Goal: Task Accomplishment & Management: Manage account settings

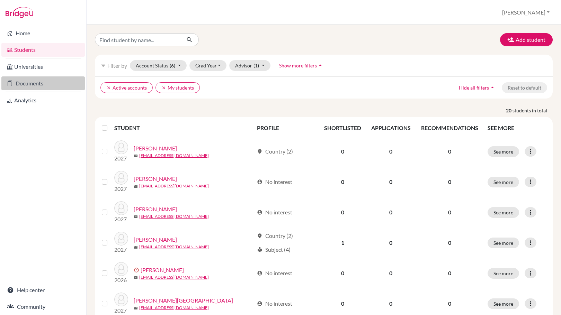
click at [36, 83] on link "Documents" at bounding box center [42, 84] width 83 height 14
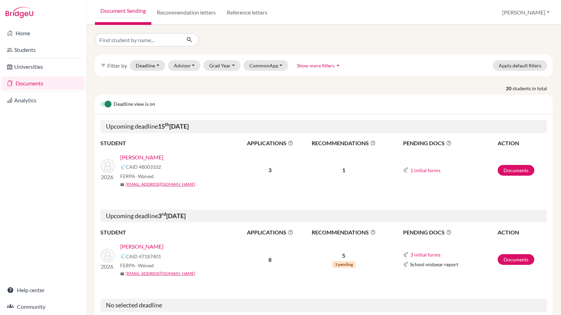
scroll to position [46, 0]
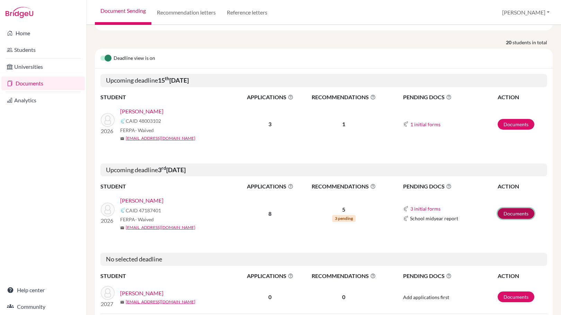
click at [514, 209] on link "Documents" at bounding box center [516, 213] width 37 height 11
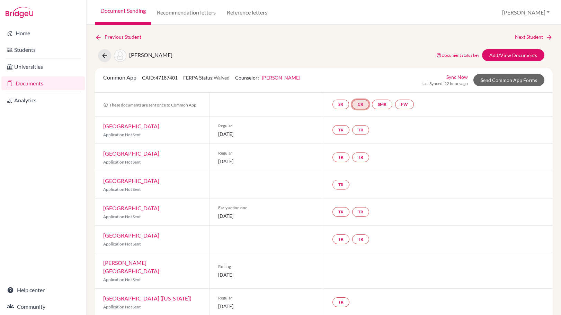
click at [364, 105] on link "CR" at bounding box center [360, 105] width 17 height 10
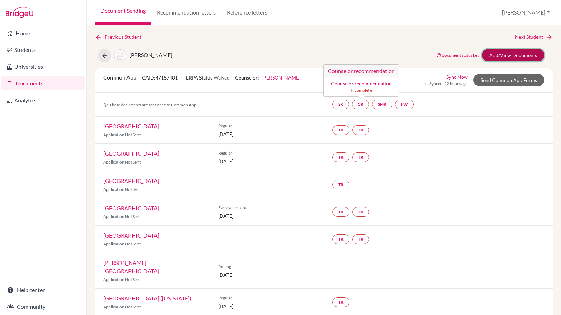
click at [505, 57] on link "Add/View Documents" at bounding box center [513, 55] width 62 height 12
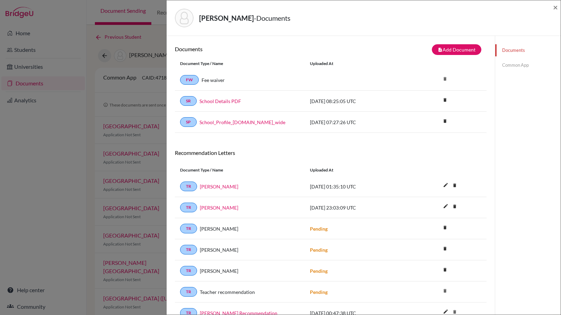
scroll to position [92, 0]
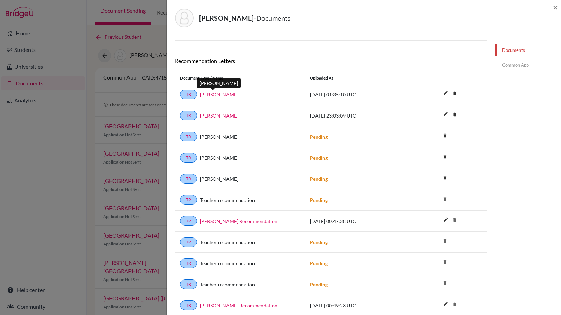
click at [214, 93] on link "Jaime Harris" at bounding box center [219, 94] width 38 height 7
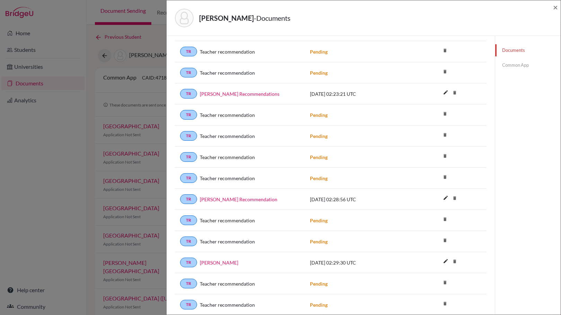
scroll to position [415, 0]
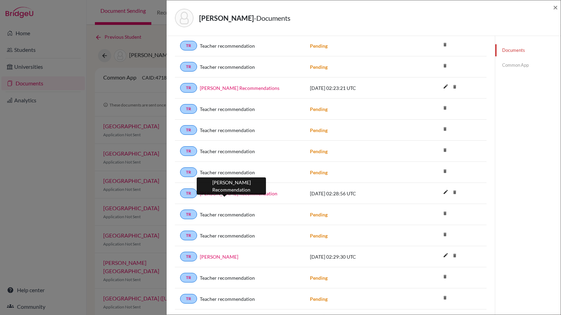
click at [237, 196] on link "[PERSON_NAME] Recommendation" at bounding box center [239, 193] width 78 height 7
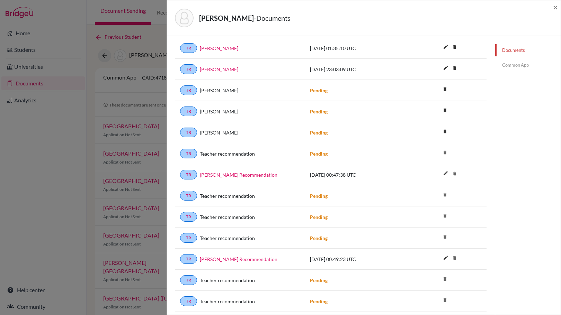
scroll to position [0, 0]
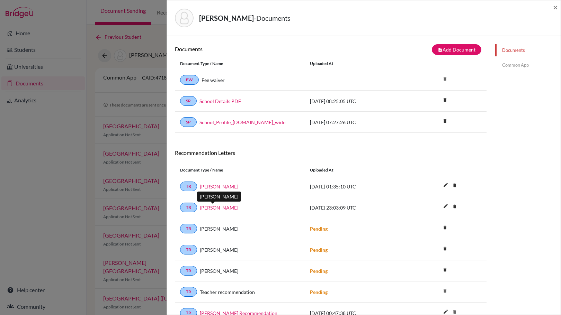
click at [208, 208] on link "[PERSON_NAME]" at bounding box center [219, 207] width 38 height 7
click at [153, 135] on div "Lucero, Elijah - Documents × Documents note_add Add Document Document type Chan…" at bounding box center [280, 157] width 561 height 315
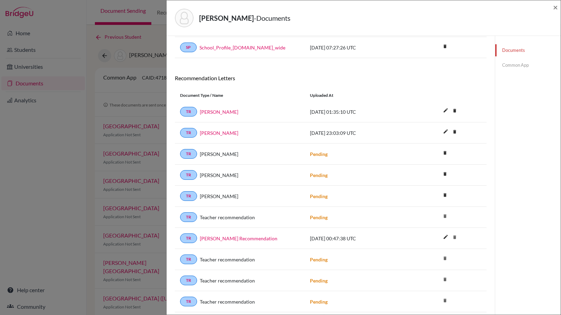
scroll to position [92, 0]
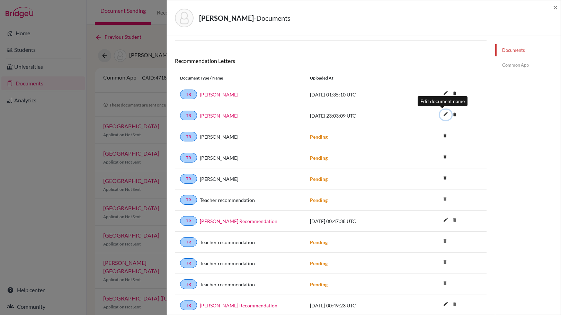
click at [441, 115] on icon "edit" at bounding box center [445, 114] width 11 height 11
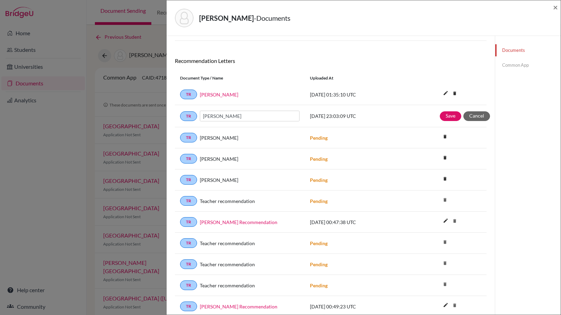
click at [348, 121] on div "TR Mark Beling 2025-10-12 23:03:09 UTC Save Cancel" at bounding box center [331, 116] width 312 height 22
click at [442, 115] on button "Save" at bounding box center [450, 116] width 21 height 10
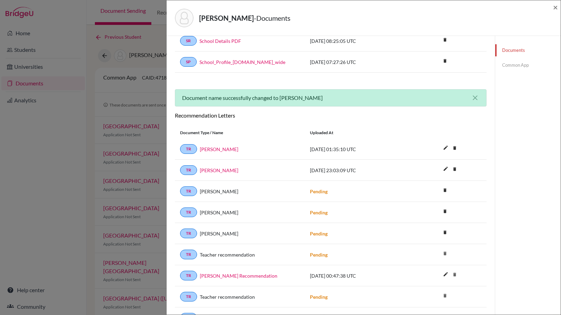
scroll to position [138, 0]
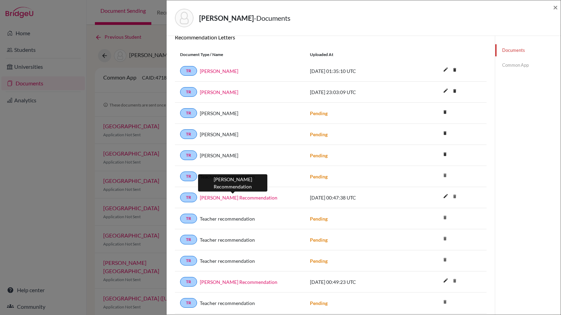
click at [255, 199] on link "Elijah Lucero Recommendation" at bounding box center [239, 197] width 78 height 7
click at [515, 68] on link "Common App" at bounding box center [527, 65] width 65 height 12
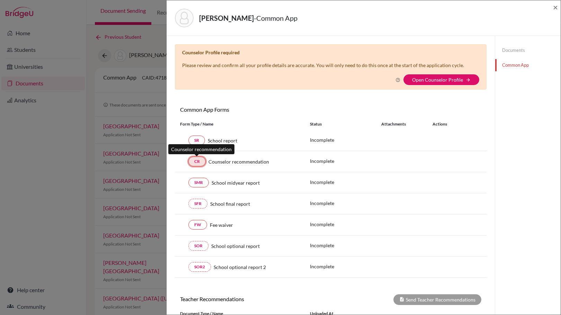
click at [196, 164] on link "CR" at bounding box center [196, 162] width 17 height 10
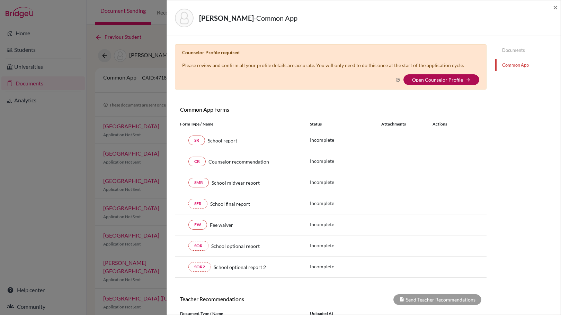
click at [436, 77] on link "Open Counselor Profile" at bounding box center [437, 80] width 51 height 6
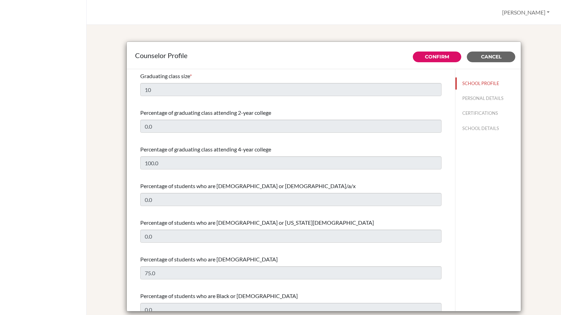
select select "0"
select select "312715"
click at [468, 99] on button "PERSONAL DETAILS" at bounding box center [487, 98] width 65 height 12
type input "[PERSON_NAME]"
type input "Stevenson"
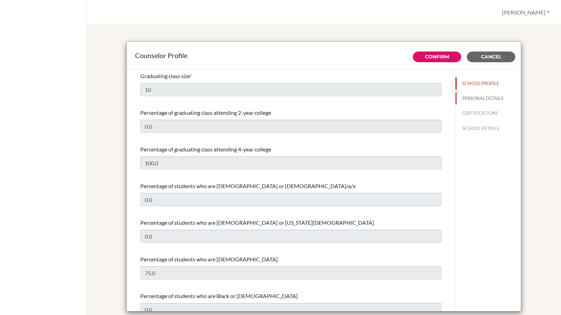
type input "Advisor"
type input "1.281-706-1588"
type input "jstevenson@wesleyinterschool.org"
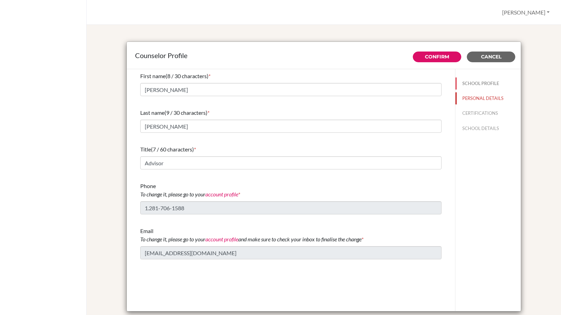
click at [464, 89] on button "SCHOOL PROFILE" at bounding box center [487, 84] width 65 height 12
type input "10"
type input "0.0"
type input "100.0"
type input "0.0"
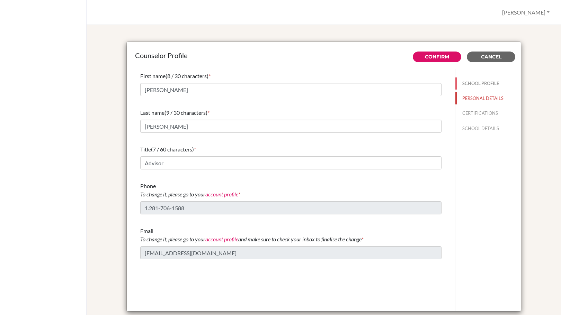
type input "0.0"
select select "0"
select select "312715"
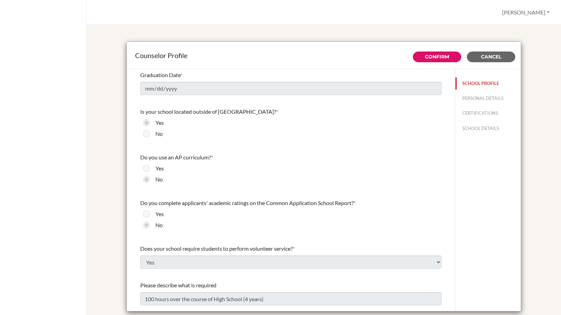
scroll to position [807, 0]
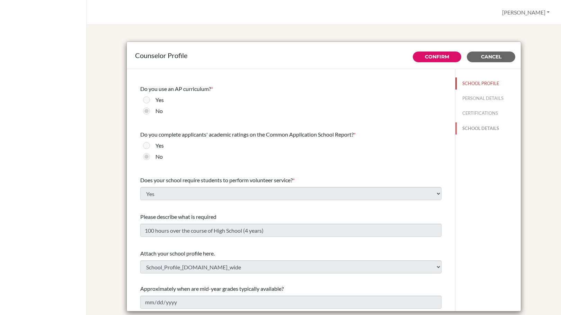
click at [484, 129] on button "SCHOOL DETAILS" at bounding box center [487, 129] width 65 height 12
type input "672104"
type input "wesleyinterschool.org"
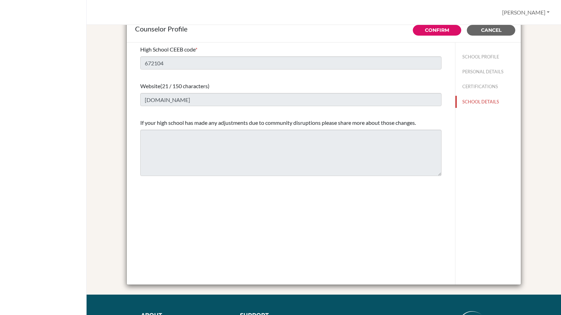
scroll to position [0, 0]
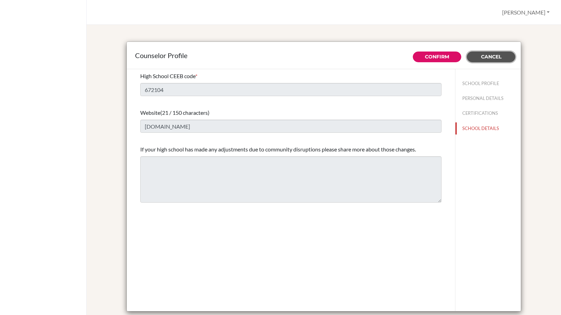
click at [486, 57] on span "Cancel" at bounding box center [491, 57] width 20 height 6
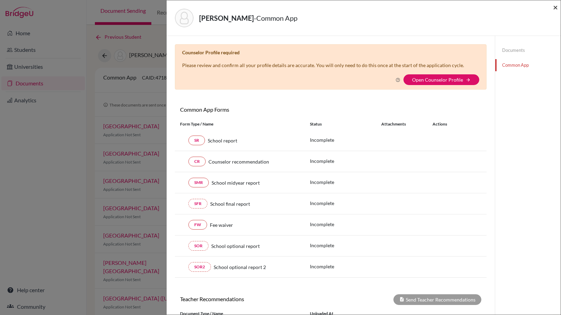
click at [556, 6] on span "×" at bounding box center [555, 7] width 5 height 10
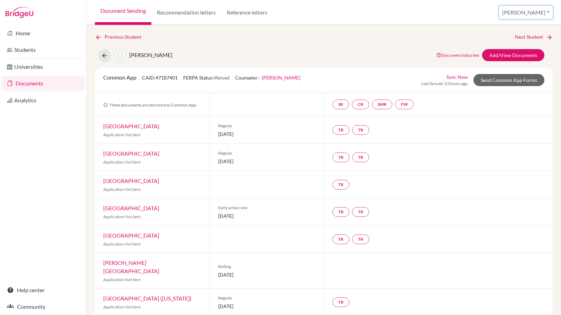
click at [534, 11] on button "[PERSON_NAME]" at bounding box center [526, 12] width 54 height 13
click at [517, 30] on link "Profile" at bounding box center [505, 28] width 55 height 11
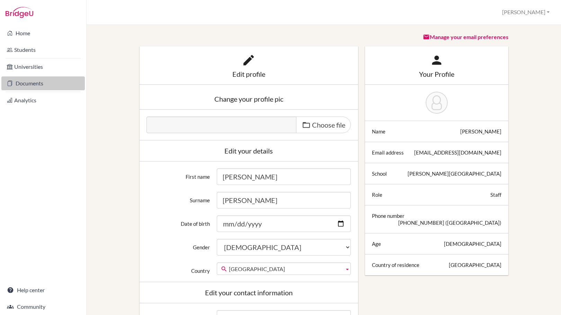
click at [28, 80] on link "Documents" at bounding box center [42, 84] width 83 height 14
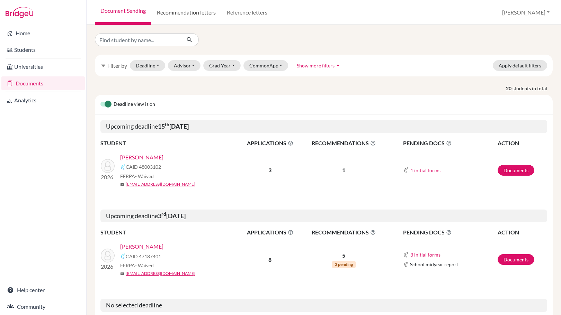
click at [214, 13] on link "Recommendation letters" at bounding box center [186, 12] width 70 height 25
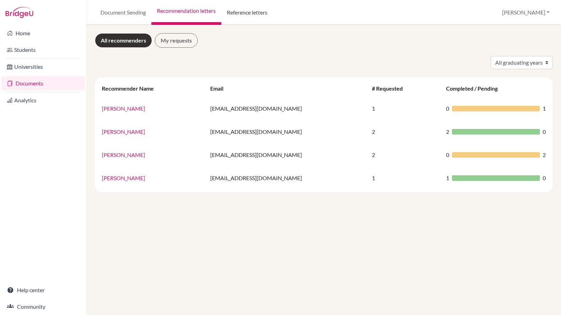
click at [238, 14] on link "Reference letters" at bounding box center [247, 12] width 52 height 25
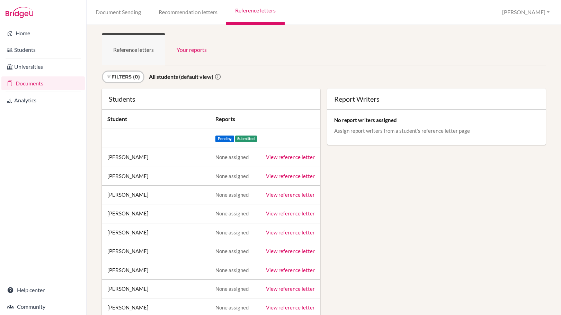
click at [281, 155] on link "View reference letter" at bounding box center [290, 157] width 49 height 6
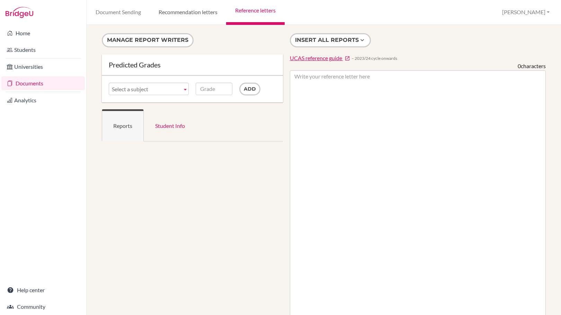
click at [198, 14] on link "Recommendation letters" at bounding box center [188, 12] width 77 height 25
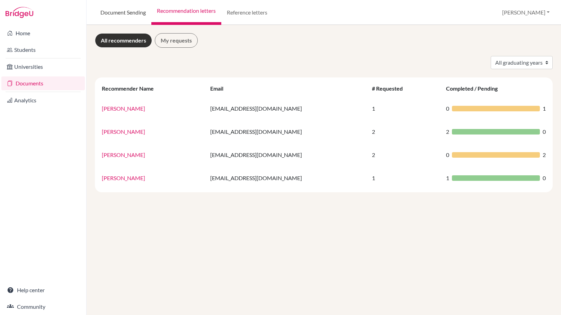
click at [119, 9] on link "Document Sending" at bounding box center [123, 12] width 56 height 25
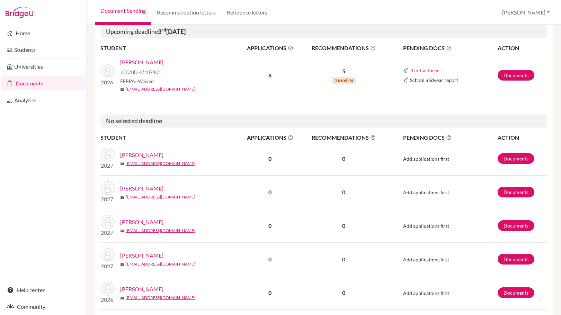
scroll to position [92, 0]
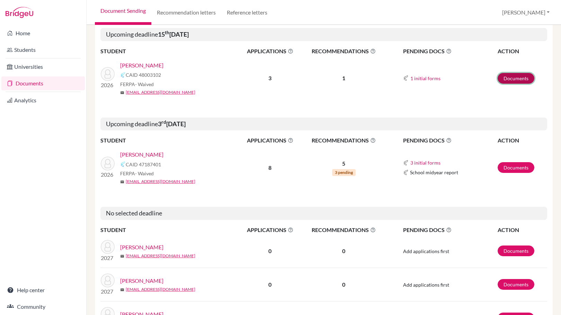
click at [506, 81] on link "Documents" at bounding box center [516, 78] width 37 height 11
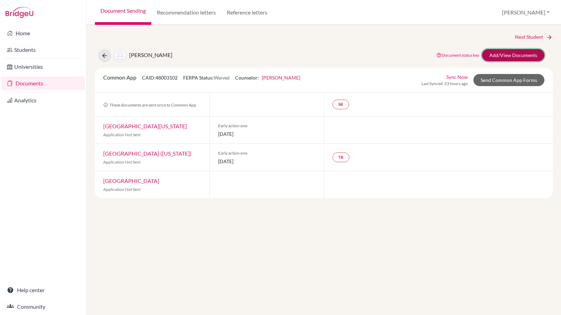
click at [499, 54] on link "Add/View Documents" at bounding box center [513, 55] width 62 height 12
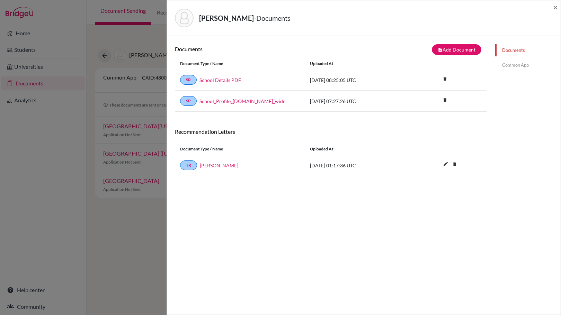
click at [510, 65] on link "Common App" at bounding box center [527, 65] width 65 height 12
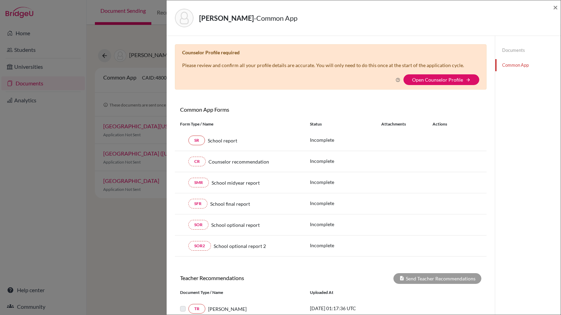
click at [508, 52] on link "Documents" at bounding box center [527, 50] width 65 height 12
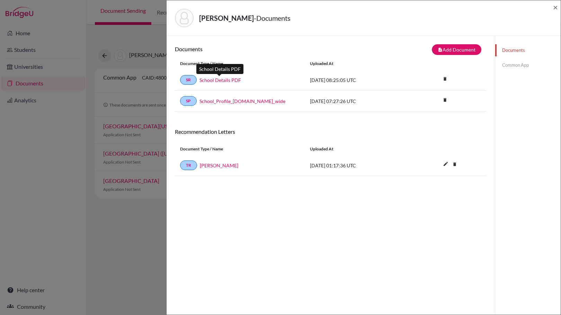
click at [234, 77] on link "School Details PDF" at bounding box center [220, 80] width 42 height 7
click at [526, 63] on link "Common App" at bounding box center [527, 65] width 65 height 12
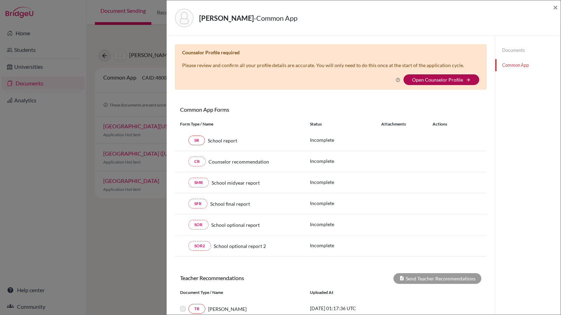
click at [429, 78] on link "Open Counselor Profile" at bounding box center [437, 80] width 51 height 6
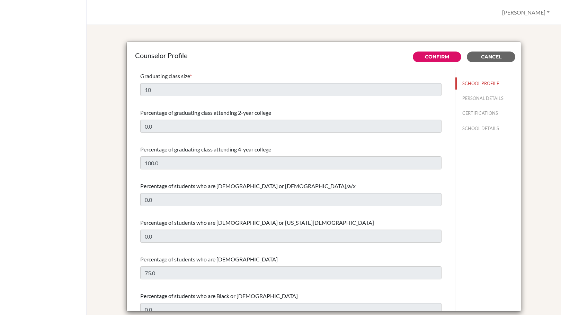
select select "0"
select select "312715"
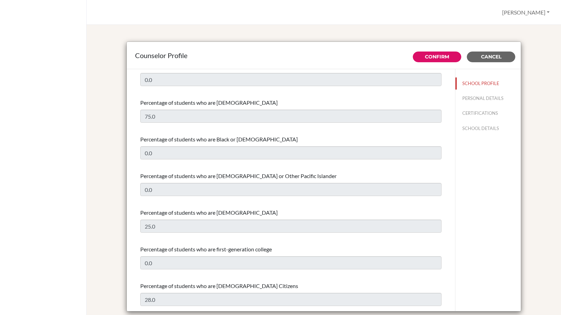
scroll to position [231, 0]
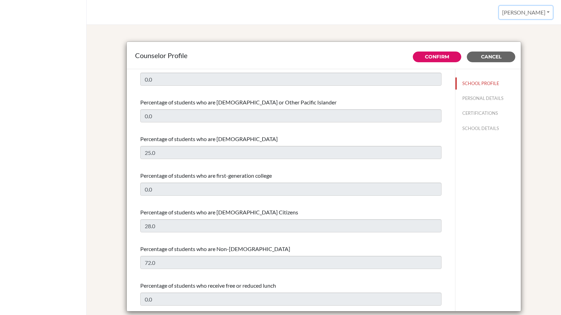
click at [545, 9] on button "[PERSON_NAME]" at bounding box center [526, 12] width 54 height 13
click at [482, 116] on button "CERTIFICATIONS" at bounding box center [487, 113] width 65 height 12
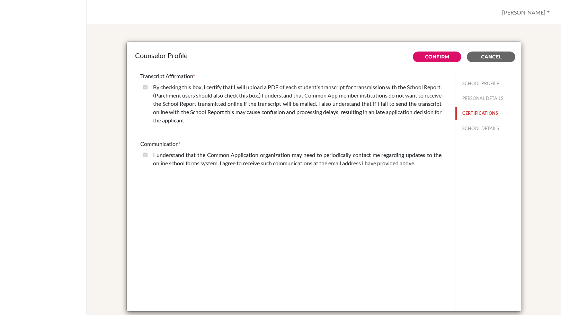
scroll to position [0, 0]
click at [478, 100] on button "PERSONAL DETAILS" at bounding box center [487, 98] width 65 height 12
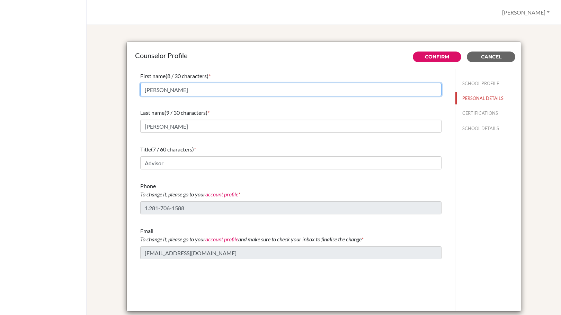
click at [220, 89] on input "[PERSON_NAME]" at bounding box center [290, 89] width 301 height 13
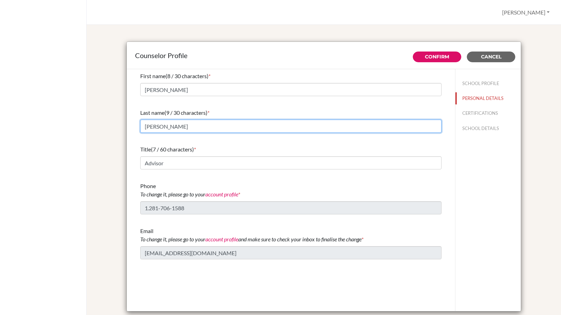
click at [240, 129] on input "[PERSON_NAME]" at bounding box center [290, 126] width 301 height 13
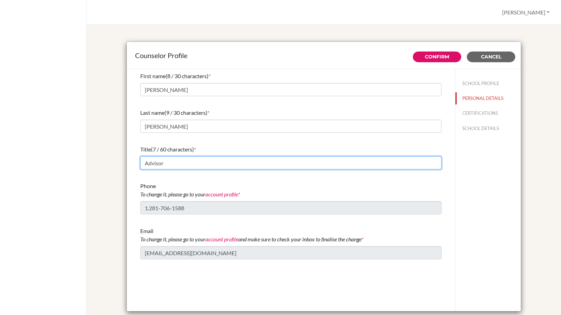
drag, startPoint x: 231, startPoint y: 167, endPoint x: 132, endPoint y: 173, distance: 99.2
click at [132, 173] on div "First name (8 / 30 characters) * Jonathan Last name (9 / 30 characters) * Steve…" at bounding box center [291, 165] width 318 height 193
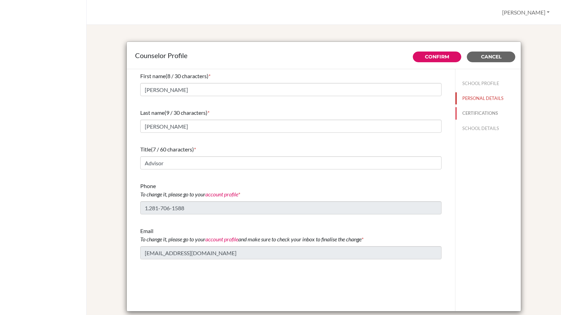
click at [484, 114] on button "CERTIFICATIONS" at bounding box center [487, 113] width 65 height 12
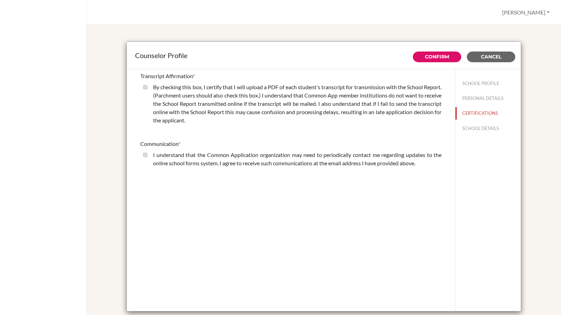
click at [308, 113] on label "By checking this box, I certify that I will upload a PDF of each student's tran…" at bounding box center [297, 104] width 288 height 42
click at [480, 128] on button "SCHOOL DETAILS" at bounding box center [487, 129] width 65 height 12
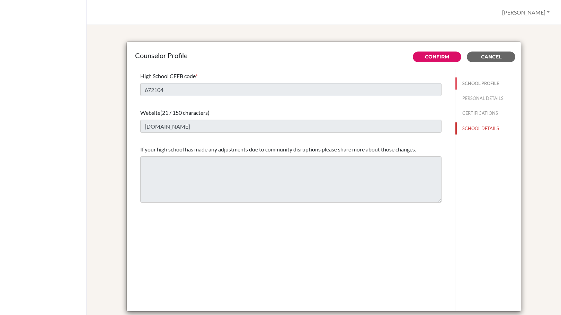
click at [479, 78] on button "SCHOOL PROFILE" at bounding box center [487, 84] width 65 height 12
type input "10"
type input "0.0"
select select "0"
select select "312715"
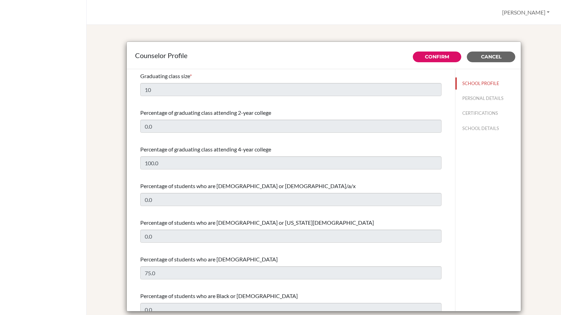
click at [188, 108] on div "Percentage of graduating class attending 2-year college 0.0" at bounding box center [290, 121] width 301 height 30
click at [481, 57] on span "Cancel" at bounding box center [491, 57] width 20 height 6
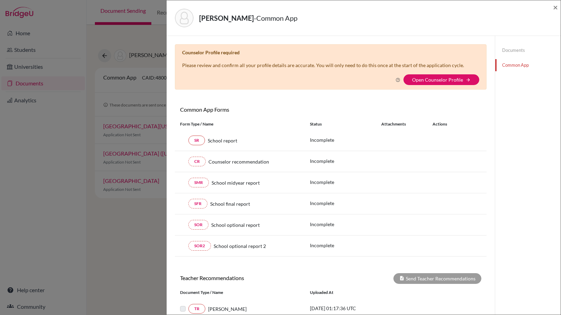
click at [395, 78] on icon at bounding box center [397, 80] width 5 height 5
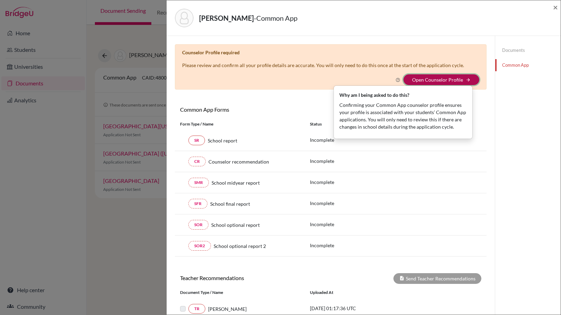
click at [446, 75] on button "Open Counselor Profile arrow_forward" at bounding box center [441, 79] width 76 height 11
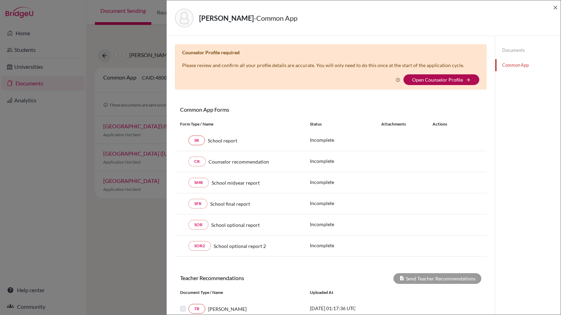
click at [452, 78] on link "Open Counselor Profile" at bounding box center [437, 80] width 51 height 6
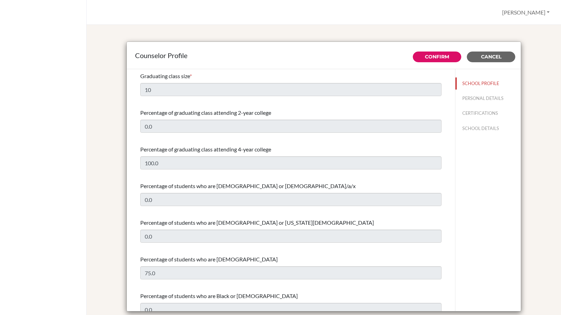
select select "0"
select select "312715"
click at [434, 60] on link "Confirm" at bounding box center [437, 57] width 24 height 6
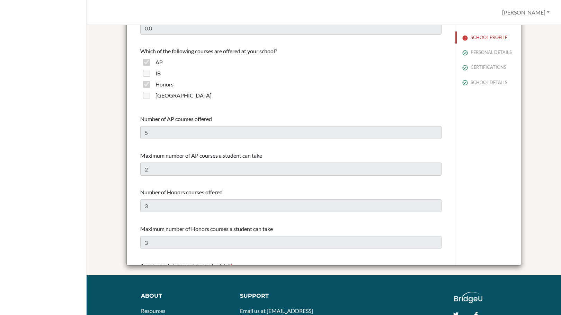
scroll to position [370, 0]
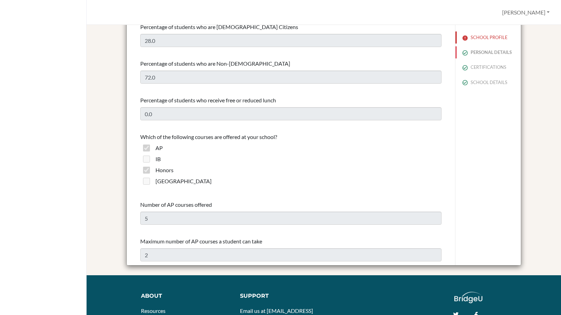
click at [472, 54] on button "PERSONAL DETAILS" at bounding box center [487, 52] width 65 height 12
type input "[PERSON_NAME]"
type input "Advisor"
type input "1.281-706-1588"
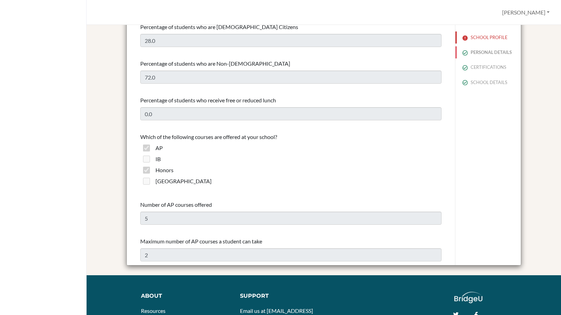
type input "[EMAIL_ADDRESS][DOMAIN_NAME]"
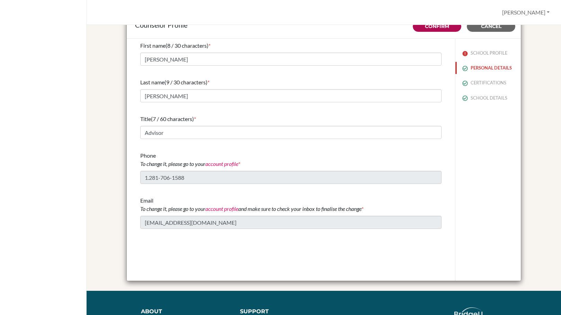
scroll to position [0, 0]
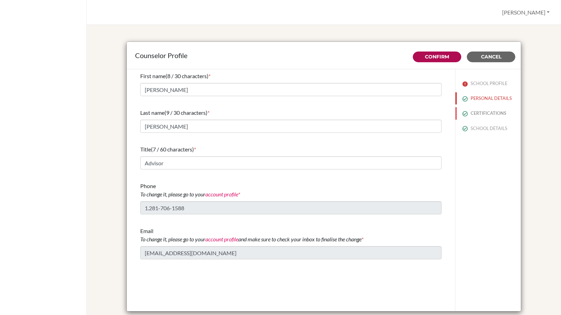
click at [473, 110] on button "CERTIFICATIONS" at bounding box center [487, 113] width 65 height 12
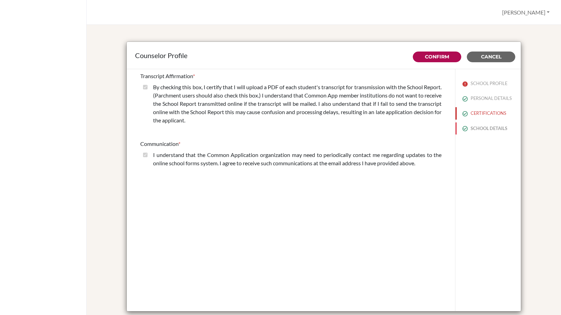
click at [476, 130] on button "SCHOOL DETAILS" at bounding box center [487, 129] width 65 height 12
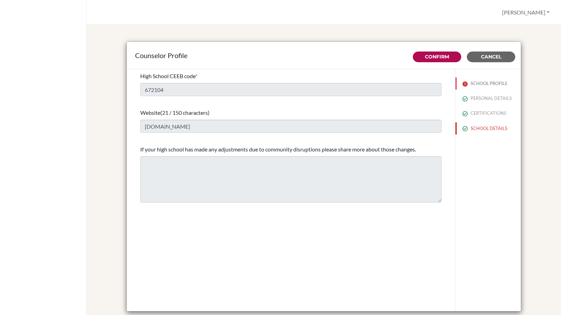
click at [481, 89] on button "SCHOOL PROFILE" at bounding box center [487, 84] width 65 height 12
type input "10"
type input "0.0"
select select "0"
select select "312715"
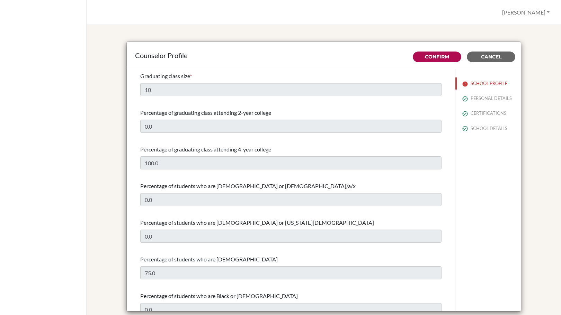
click at [186, 82] on div "Graduating class size * 10" at bounding box center [290, 84] width 301 height 30
click at [192, 96] on div "Graduating class size * 10" at bounding box center [290, 84] width 301 height 30
click at [474, 59] on button "Cancel" at bounding box center [491, 57] width 48 height 11
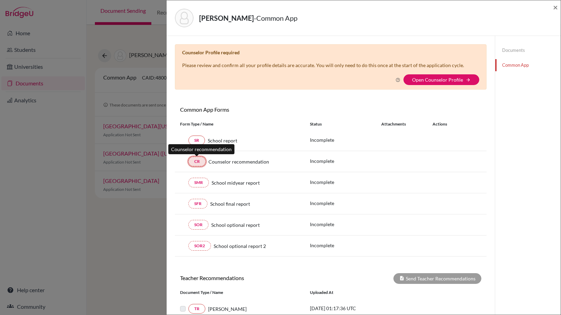
click at [193, 163] on link "CR" at bounding box center [196, 162] width 17 height 10
click at [249, 168] on div "CR Counselor recommendation Incomplete" at bounding box center [331, 161] width 312 height 21
click at [361, 158] on p "Incomplete" at bounding box center [345, 161] width 71 height 7
click at [196, 138] on link "SR" at bounding box center [196, 141] width 17 height 10
click at [201, 143] on link "SR" at bounding box center [196, 141] width 17 height 10
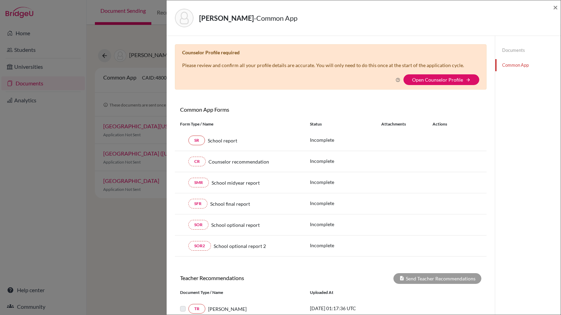
click at [550, 6] on div "McCullough, Isaiah - Common App ×" at bounding box center [363, 18] width 388 height 30
click at [552, 6] on div "McCullough, Isaiah - Common App ×" at bounding box center [363, 18] width 388 height 30
click at [555, 7] on span "×" at bounding box center [555, 7] width 5 height 10
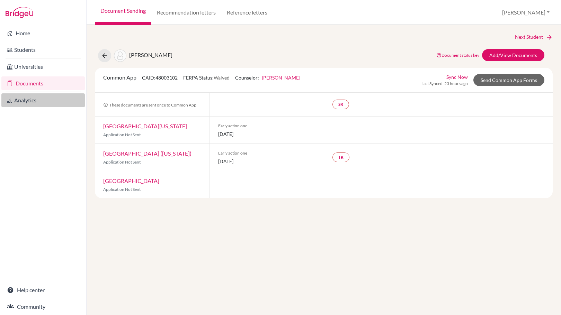
click at [18, 101] on link "Analytics" at bounding box center [42, 100] width 83 height 14
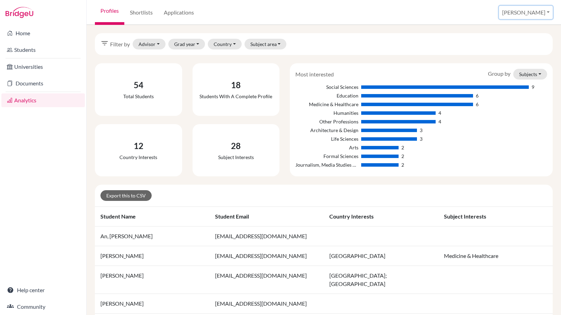
click at [539, 6] on button "[PERSON_NAME]" at bounding box center [526, 12] width 54 height 13
click at [513, 38] on link "School Settings" at bounding box center [505, 39] width 55 height 11
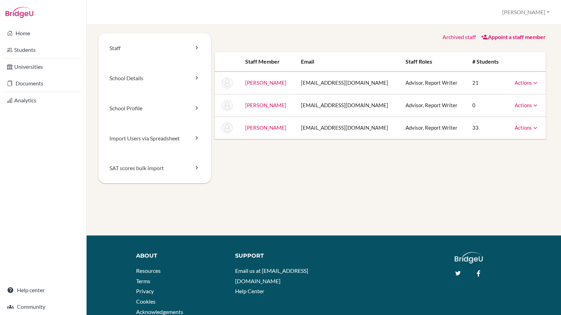
click at [532, 127] on icon at bounding box center [535, 128] width 7 height 7
click at [547, 101] on div "Staff School Details School Profile Import Users via Spreadsheet SAT scores bul…" at bounding box center [324, 116] width 458 height 167
click at [168, 105] on link "School Profile" at bounding box center [154, 108] width 113 height 30
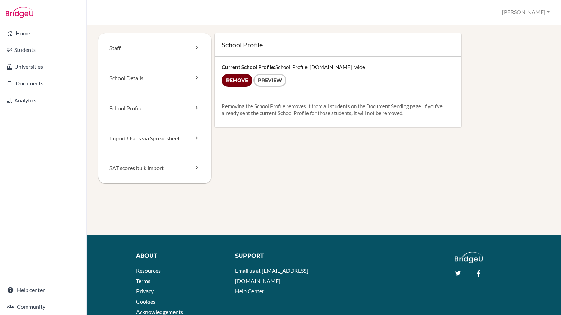
click at [242, 81] on input "Remove" at bounding box center [237, 80] width 31 height 13
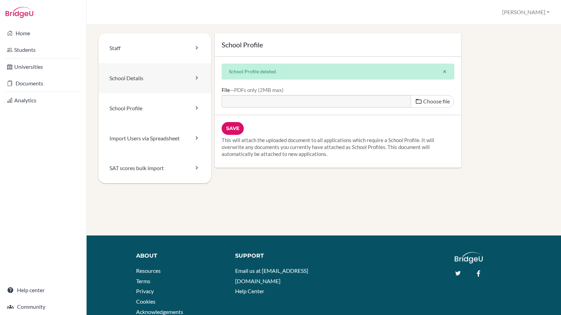
click at [173, 88] on link "School Details" at bounding box center [154, 78] width 113 height 30
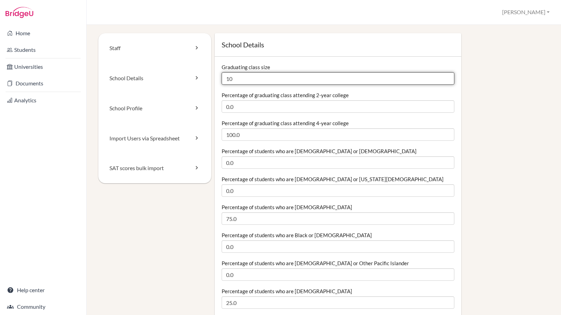
click at [274, 79] on input "10" at bounding box center [338, 78] width 233 height 12
type input "12"
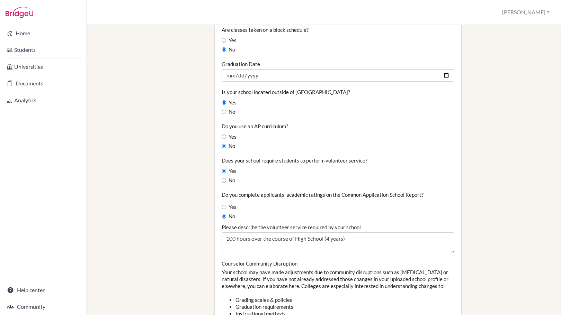
scroll to position [523, 0]
